Goal: Information Seeking & Learning: Check status

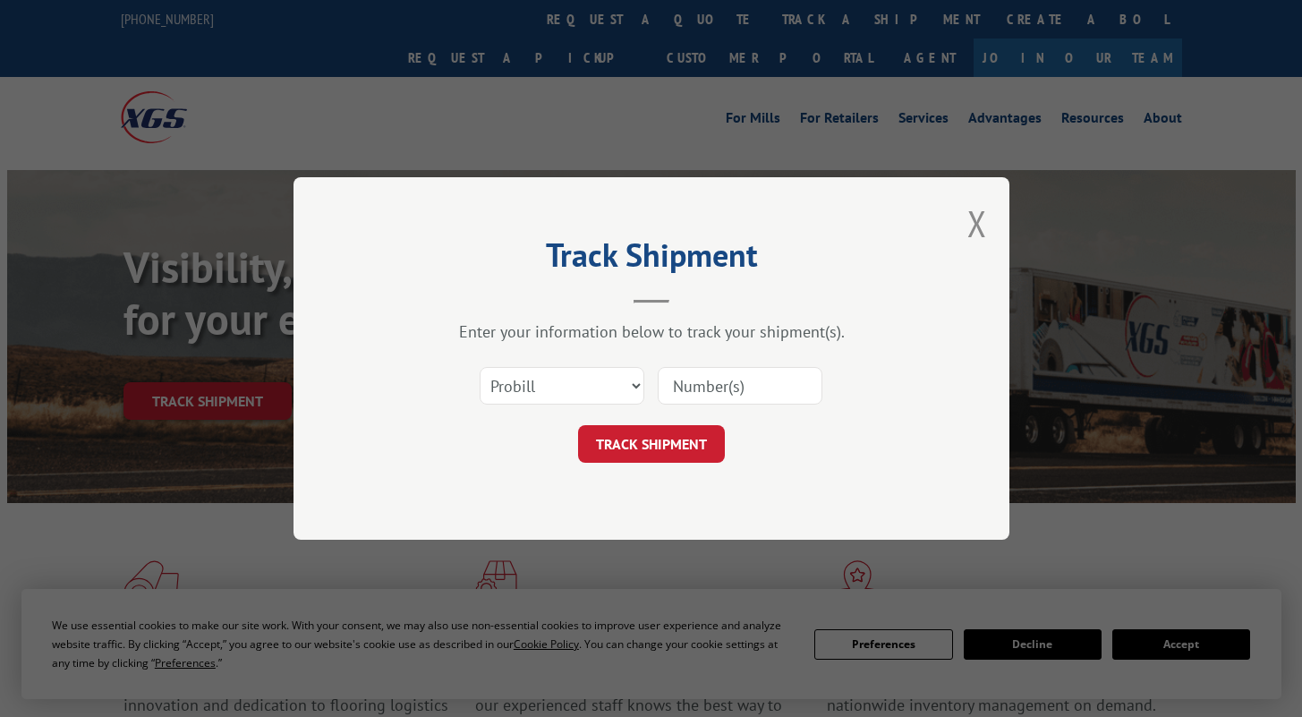
scroll to position [112, 0]
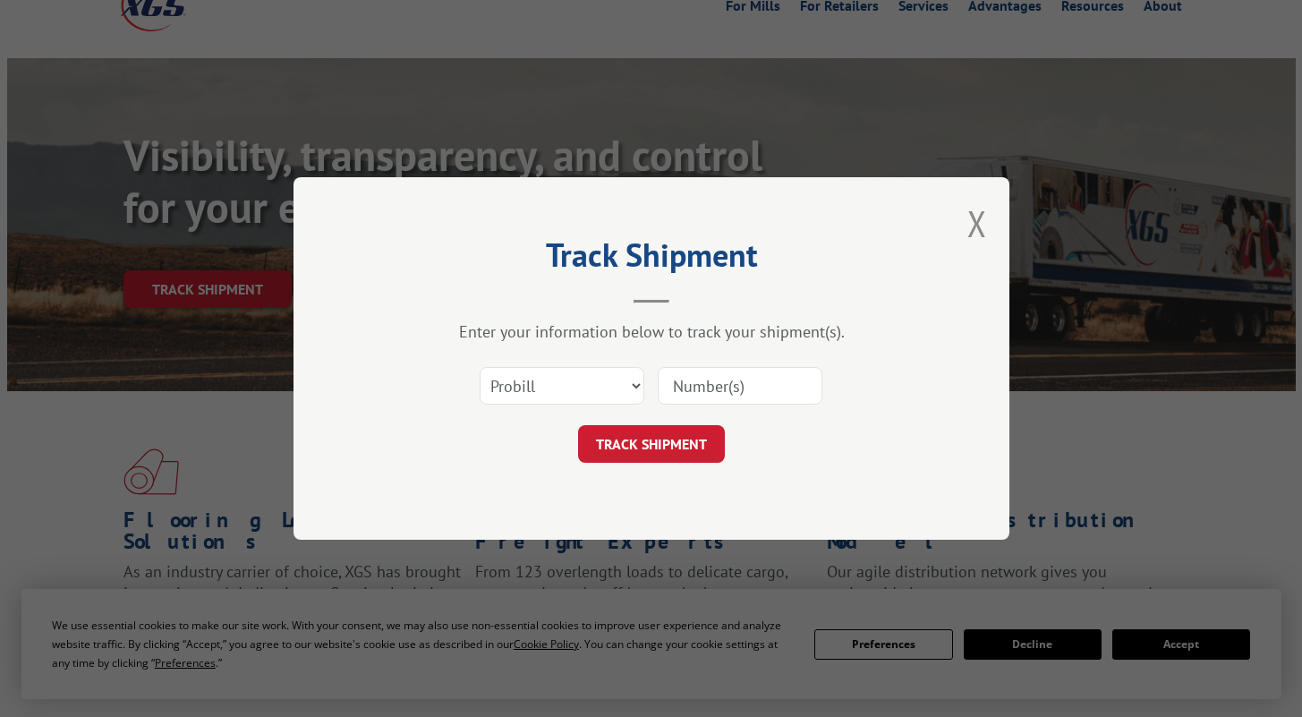
click at [719, 388] on input at bounding box center [740, 386] width 165 height 38
paste input "17105197"
type input "17105197"
click at [665, 447] on button "TRACK SHIPMENT" at bounding box center [651, 444] width 147 height 38
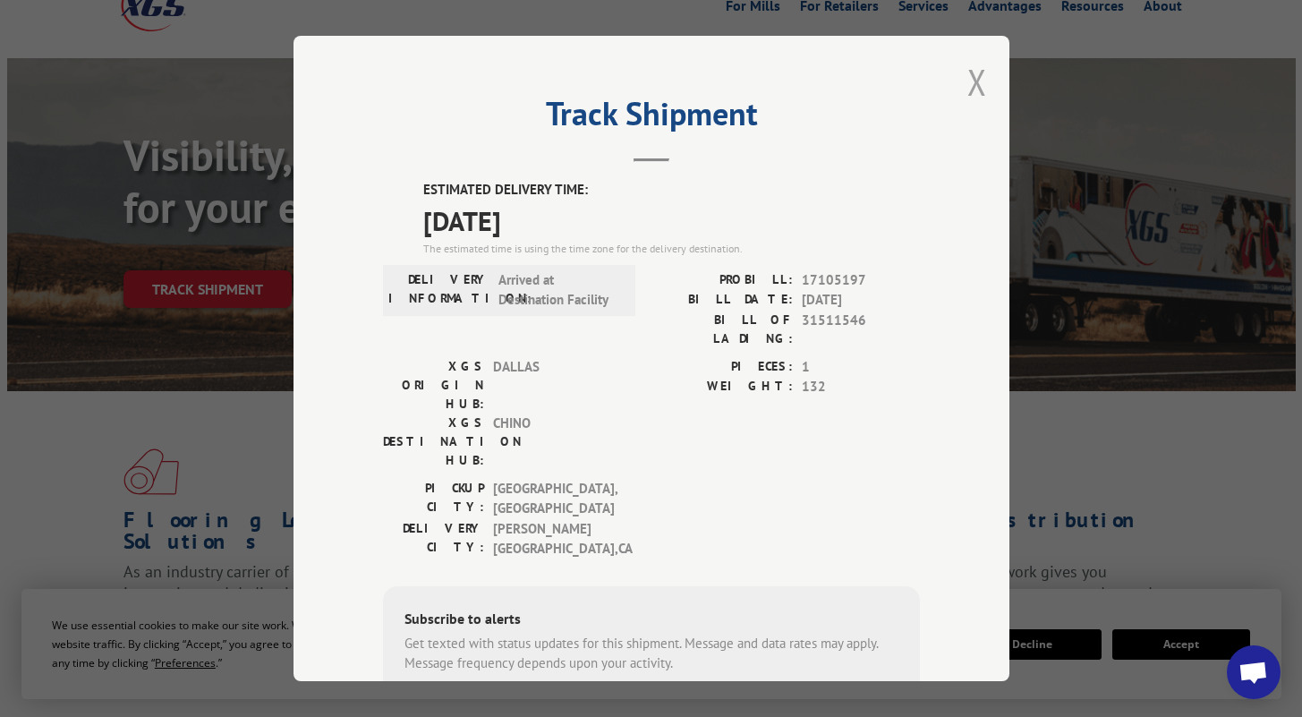
click at [979, 74] on button "Close modal" at bounding box center [977, 81] width 20 height 47
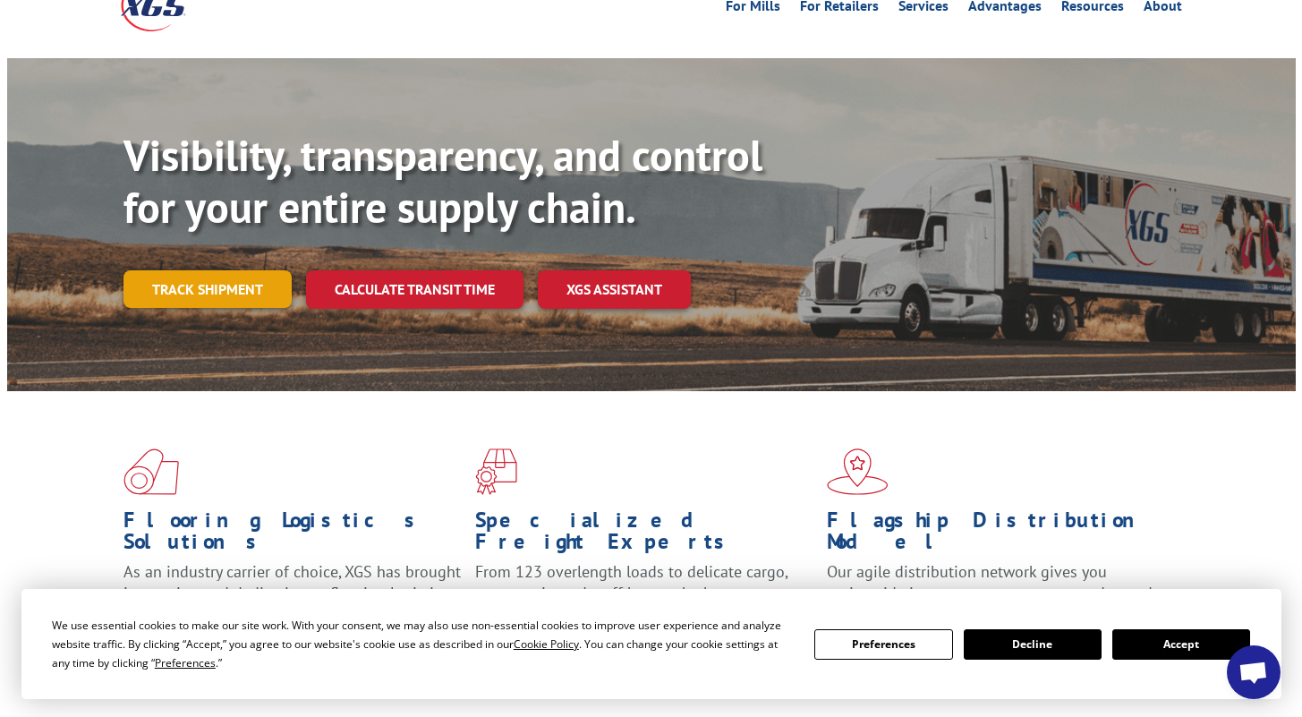
click at [191, 270] on link "Track shipment" at bounding box center [207, 289] width 168 height 38
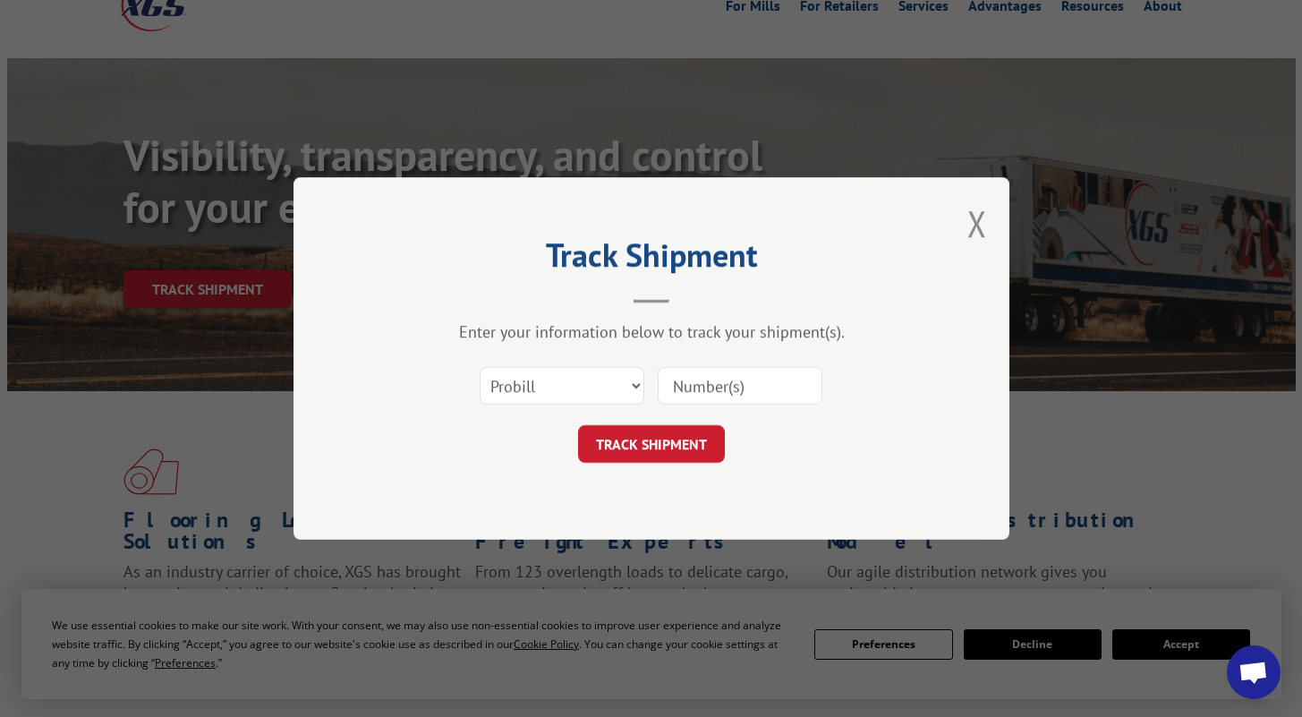
click at [755, 376] on input at bounding box center [740, 386] width 165 height 38
paste input "17341192"
type input "17341192"
click at [701, 426] on button "TRACK SHIPMENT" at bounding box center [651, 444] width 147 height 38
